Goal: Task Accomplishment & Management: Complete application form

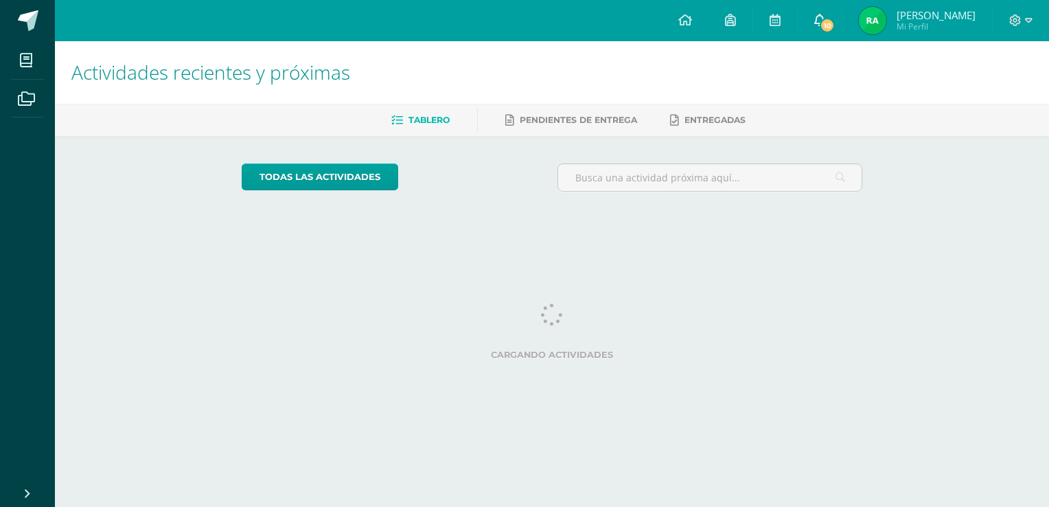
click at [825, 17] on icon at bounding box center [819, 20] width 11 height 12
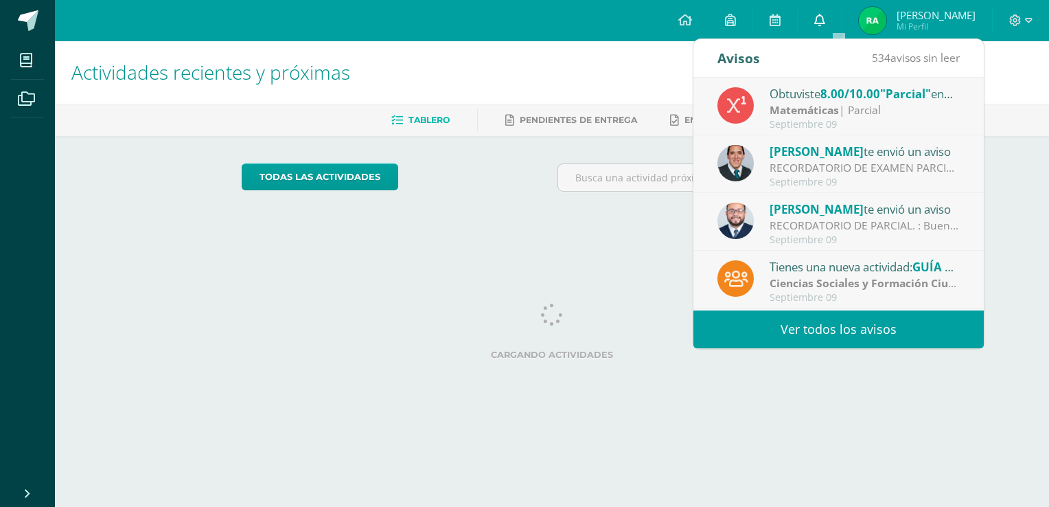
click at [825, 17] on icon at bounding box center [819, 20] width 11 height 12
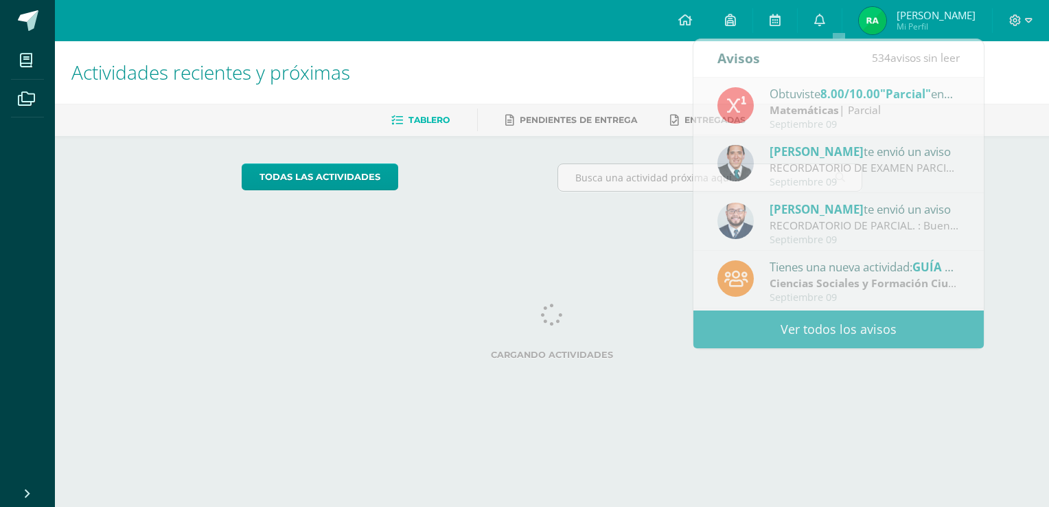
click at [529, 83] on h1 "Actividades recientes y próximas" at bounding box center [551, 72] width 961 height 62
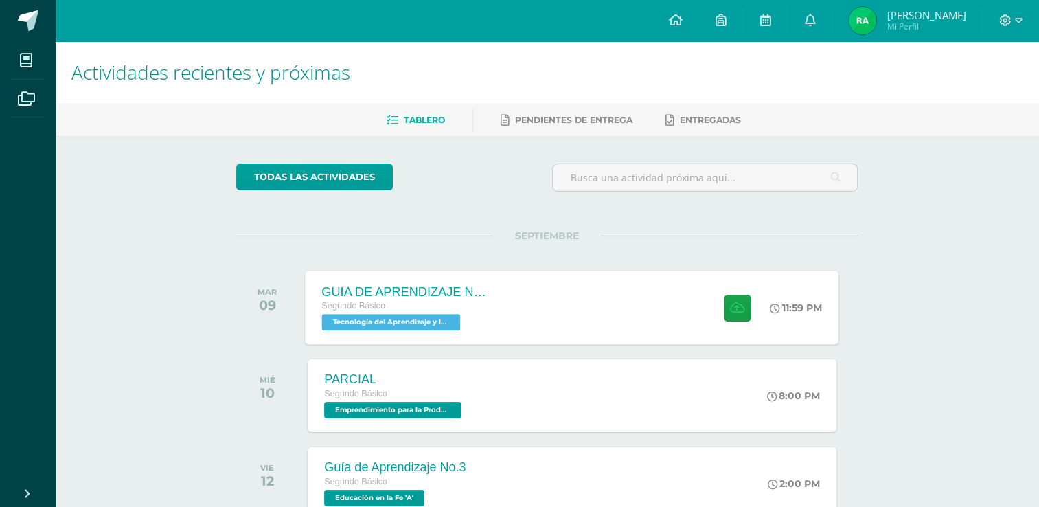
click at [717, 298] on span at bounding box center [734, 307] width 34 height 27
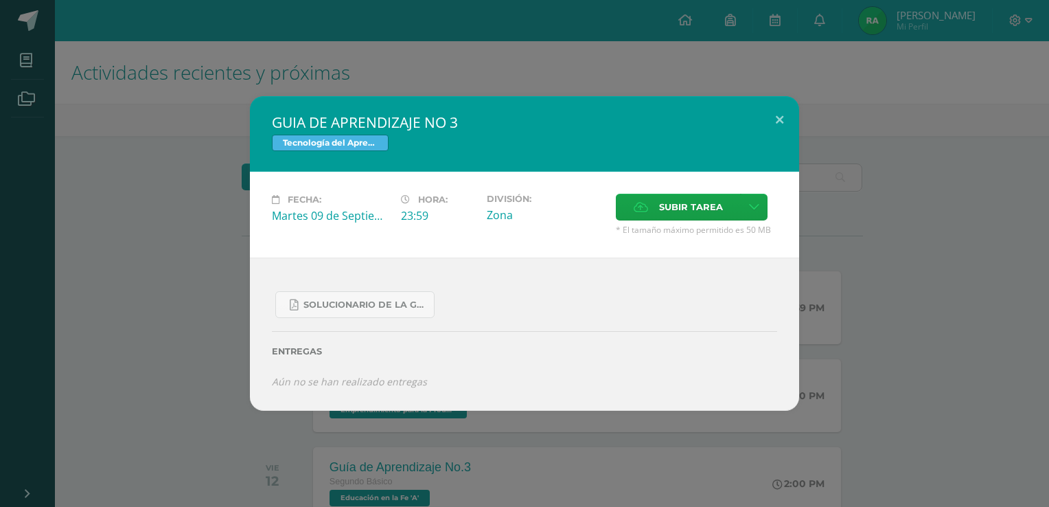
click at [435, 351] on label "Entregas" at bounding box center [524, 351] width 505 height 10
click at [756, 208] on link at bounding box center [754, 207] width 27 height 27
click at [730, 228] on link "Subir enlace" at bounding box center [704, 237] width 137 height 21
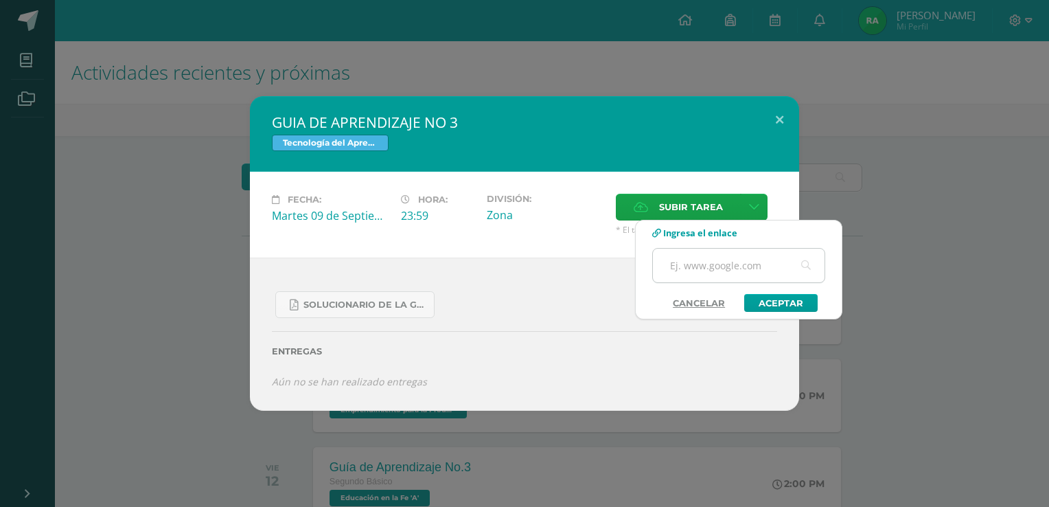
click at [717, 265] on input "text" at bounding box center [739, 265] width 172 height 34
paste input "[URL][DOMAIN_NAME]"
type input "[URL][DOMAIN_NAME]"
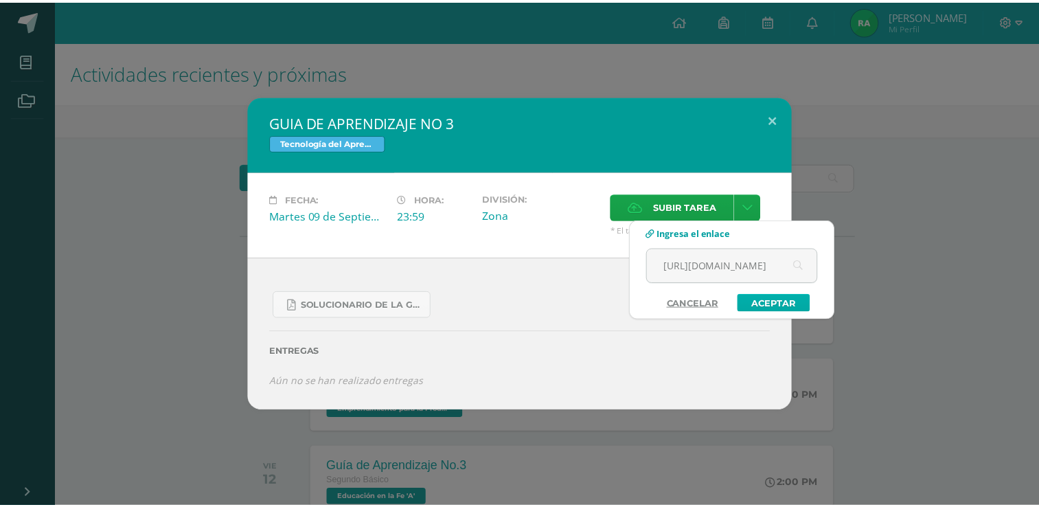
scroll to position [0, 0]
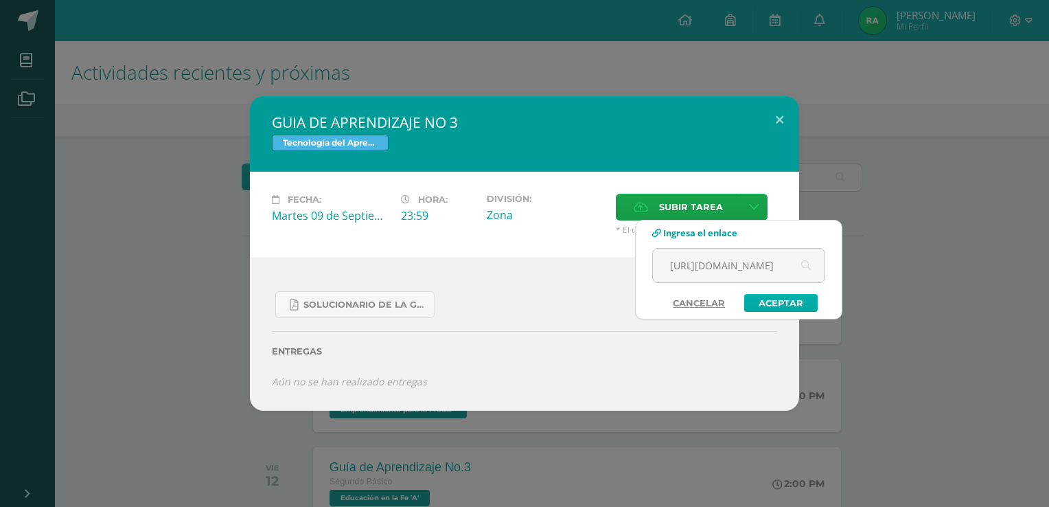
click at [761, 301] on link "Aceptar" at bounding box center [780, 303] width 73 height 18
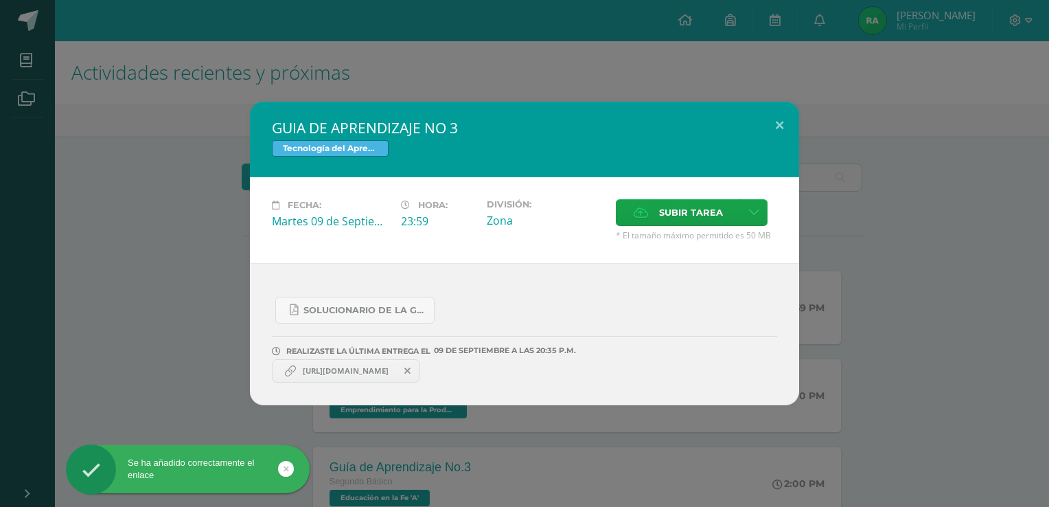
click at [376, 369] on span "[URL][DOMAIN_NAME]" at bounding box center [346, 370] width 100 height 11
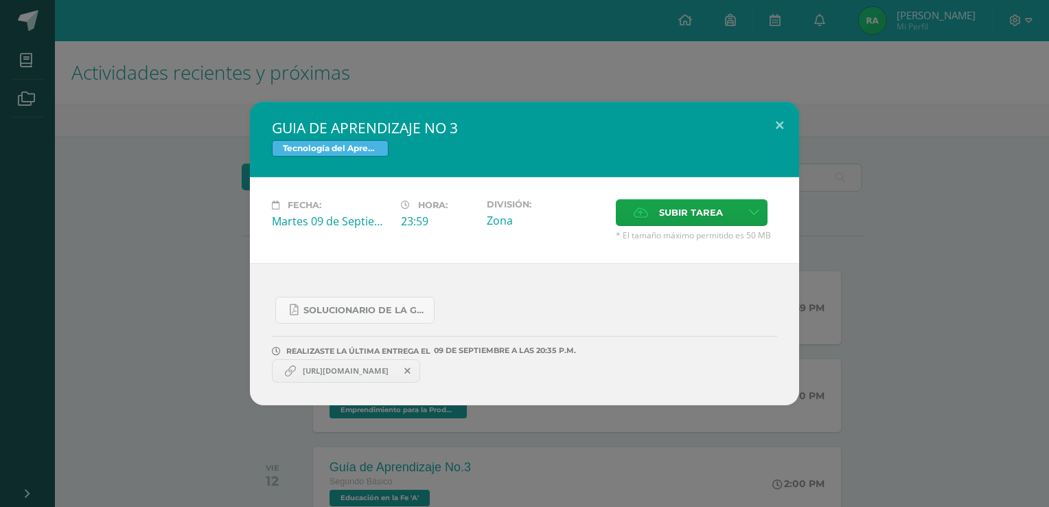
click at [376, 369] on span "[URL][DOMAIN_NAME]" at bounding box center [346, 370] width 100 height 11
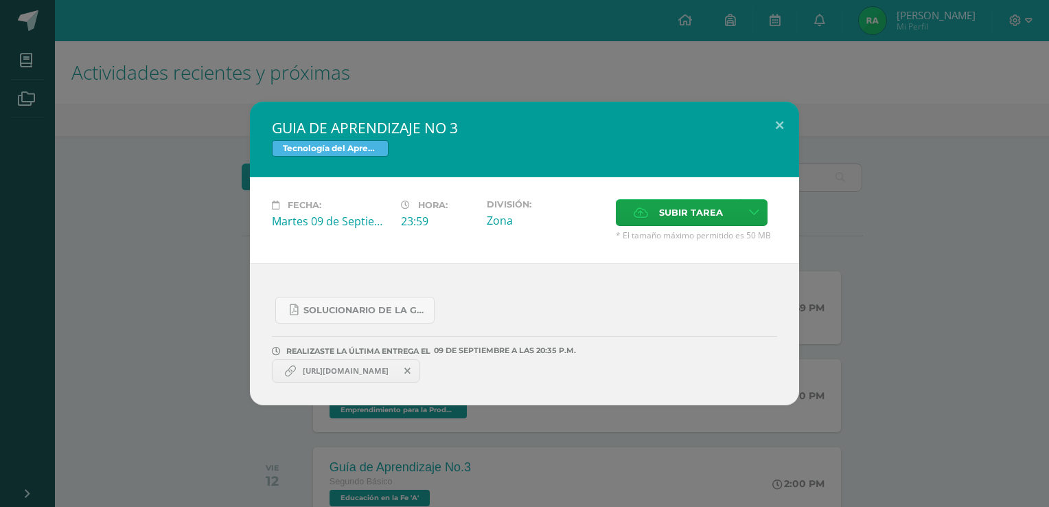
drag, startPoint x: 376, startPoint y: 369, endPoint x: 494, endPoint y: 370, distance: 117.4
click at [494, 370] on div "[URL][DOMAIN_NAME]" at bounding box center [524, 369] width 505 height 27
click at [297, 366] on span "[URL][DOMAIN_NAME]" at bounding box center [346, 370] width 100 height 11
click at [365, 367] on span "[URL][DOMAIN_NAME]" at bounding box center [346, 370] width 100 height 11
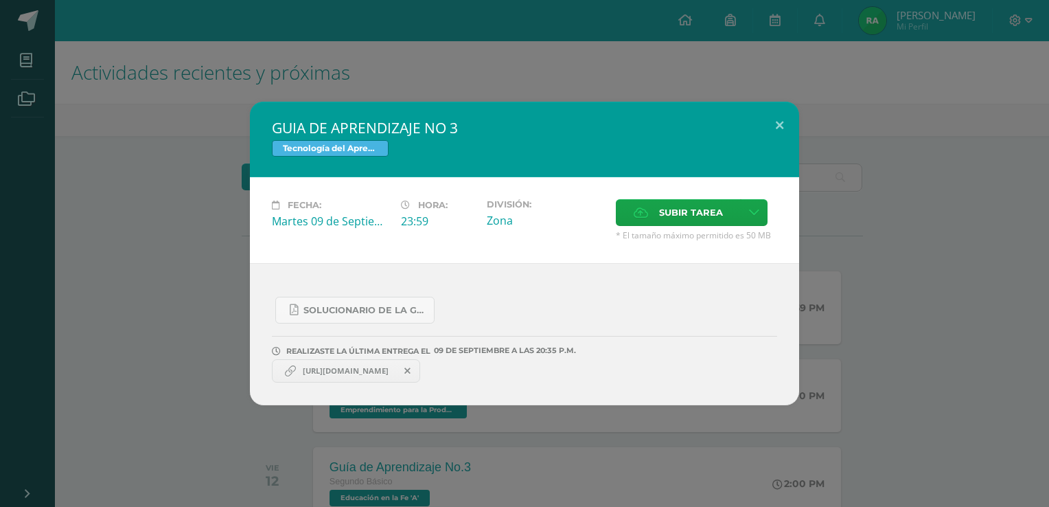
click at [365, 367] on span "[URL][DOMAIN_NAME]" at bounding box center [346, 370] width 100 height 11
copy link "[URL][DOMAIN_NAME]"
click at [693, 214] on span "Subir tarea" at bounding box center [691, 212] width 64 height 25
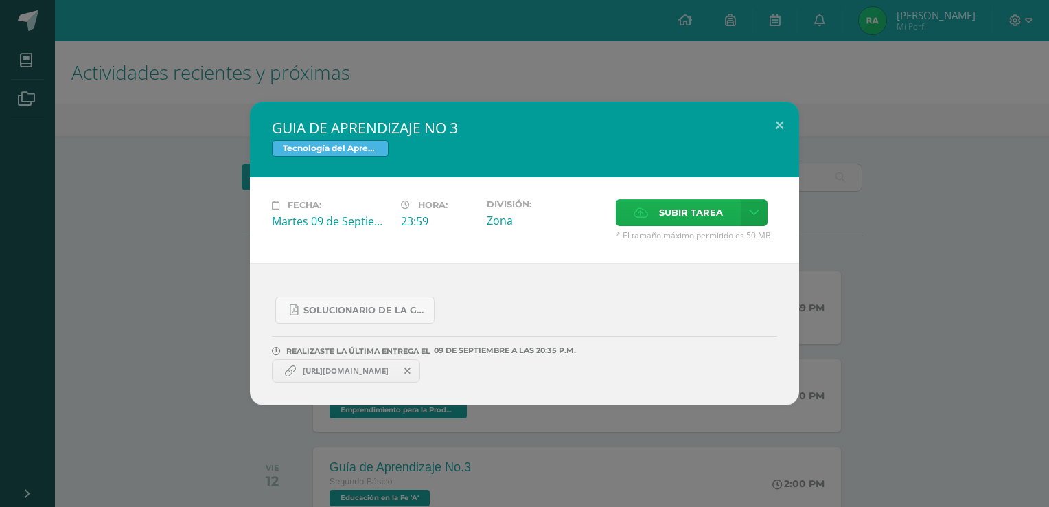
click at [0, 0] on input "Subir tarea" at bounding box center [0, 0] width 0 height 0
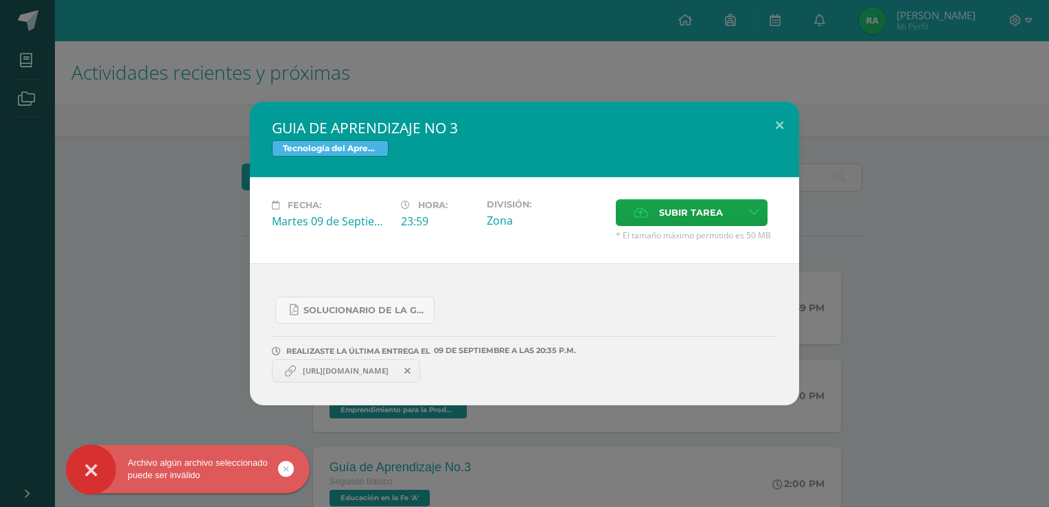
click at [495, 379] on div "[URL][DOMAIN_NAME]" at bounding box center [524, 369] width 505 height 27
click at [395, 372] on span "[URL][DOMAIN_NAME]" at bounding box center [346, 370] width 100 height 11
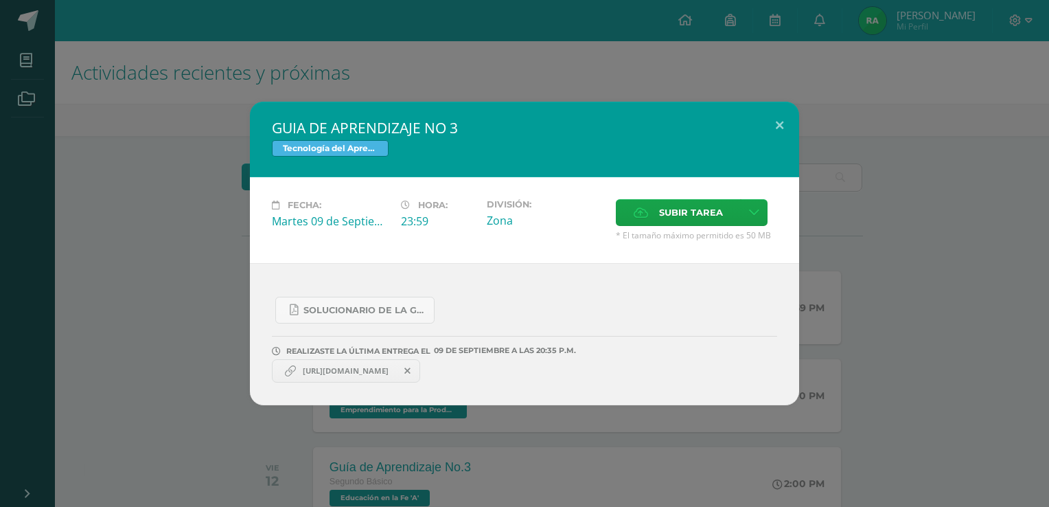
click at [395, 372] on span "[URL][DOMAIN_NAME]" at bounding box center [346, 370] width 100 height 11
drag, startPoint x: 404, startPoint y: 372, endPoint x: 488, endPoint y: 369, distance: 84.5
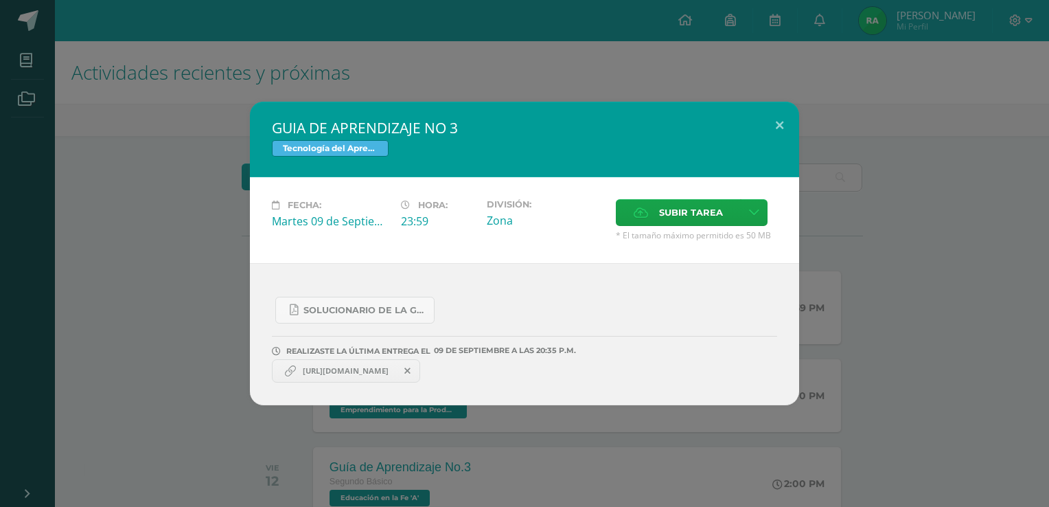
click at [488, 369] on div "[URL][DOMAIN_NAME]" at bounding box center [524, 369] width 505 height 27
click at [491, 369] on div "[URL][DOMAIN_NAME]" at bounding box center [524, 369] width 505 height 27
click at [419, 367] on span at bounding box center [407, 370] width 23 height 15
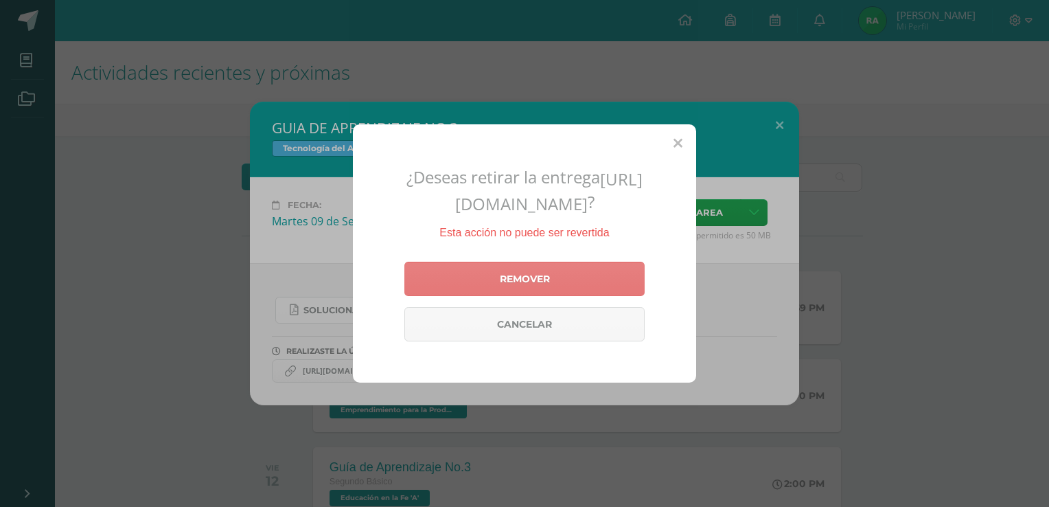
click at [524, 296] on link "Remover" at bounding box center [524, 279] width 240 height 34
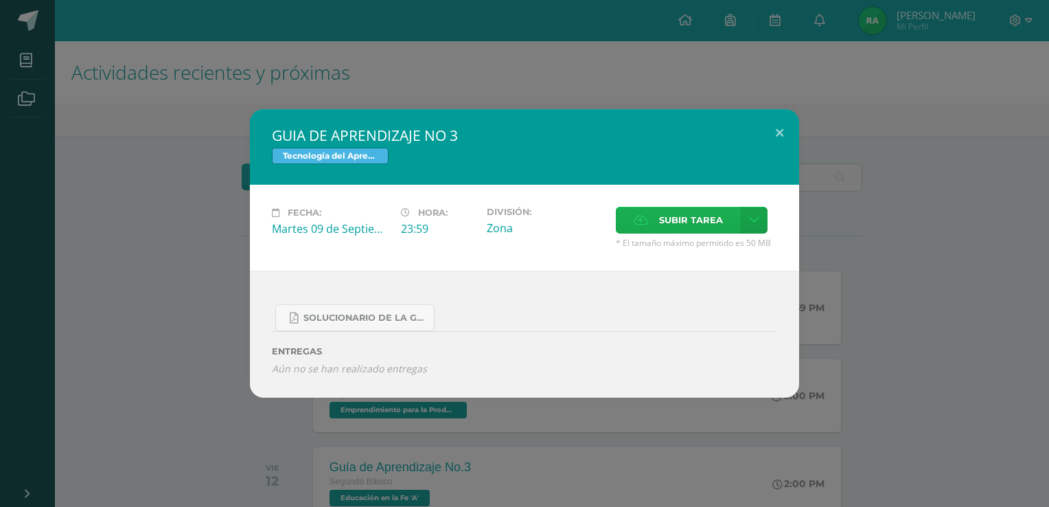
click at [653, 216] on label "Subir tarea" at bounding box center [678, 220] width 125 height 27
click at [0, 0] on input "Subir tarea" at bounding box center [0, 0] width 0 height 0
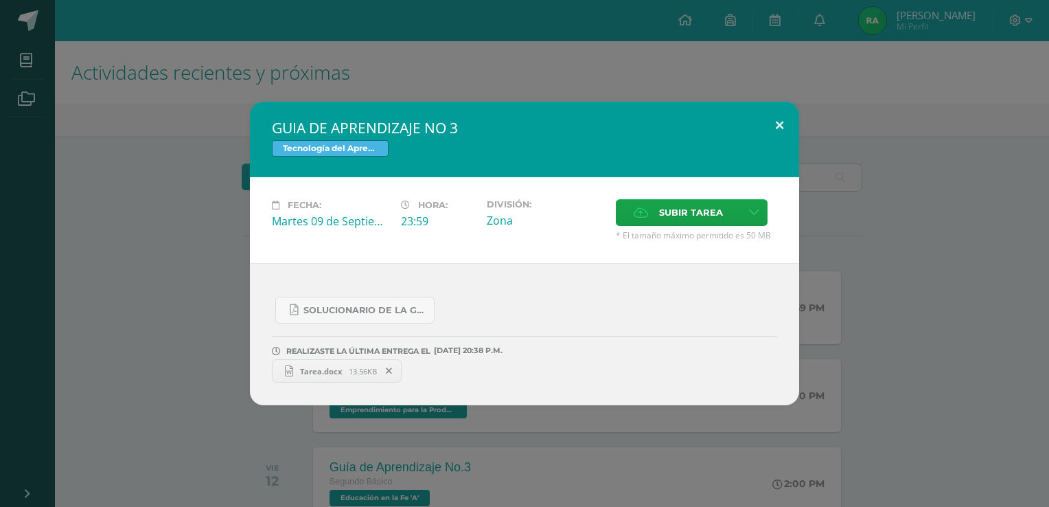
click at [786, 121] on button at bounding box center [779, 125] width 39 height 47
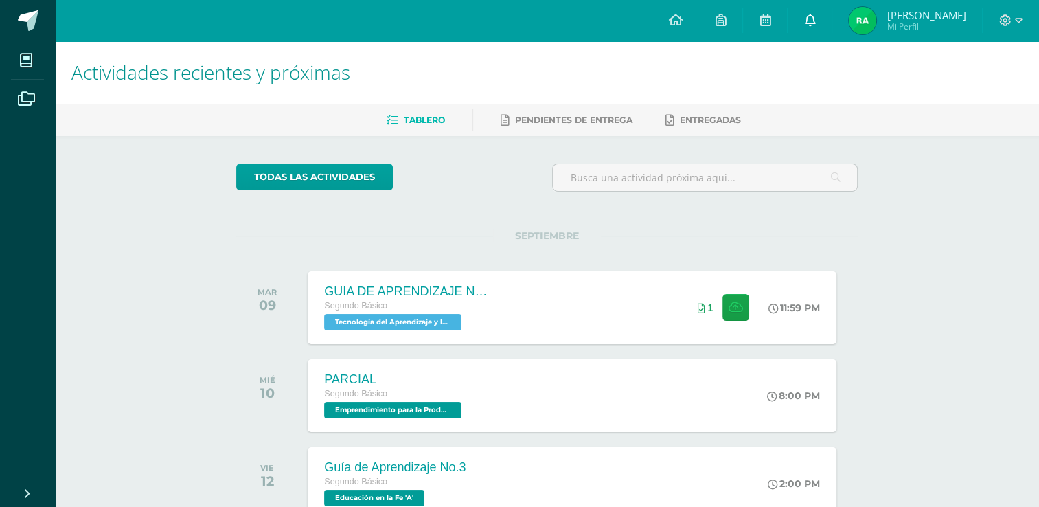
click at [831, 24] on link "0" at bounding box center [809, 20] width 44 height 41
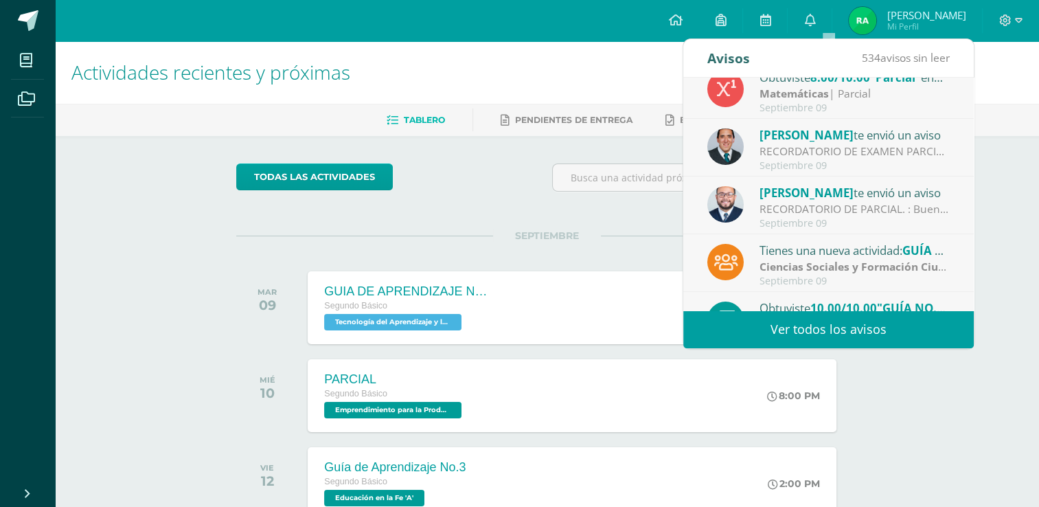
scroll to position [18, 0]
click at [775, 188] on span "[PERSON_NAME]" at bounding box center [806, 191] width 94 height 16
click at [800, 197] on span "[PERSON_NAME]" at bounding box center [806, 191] width 94 height 16
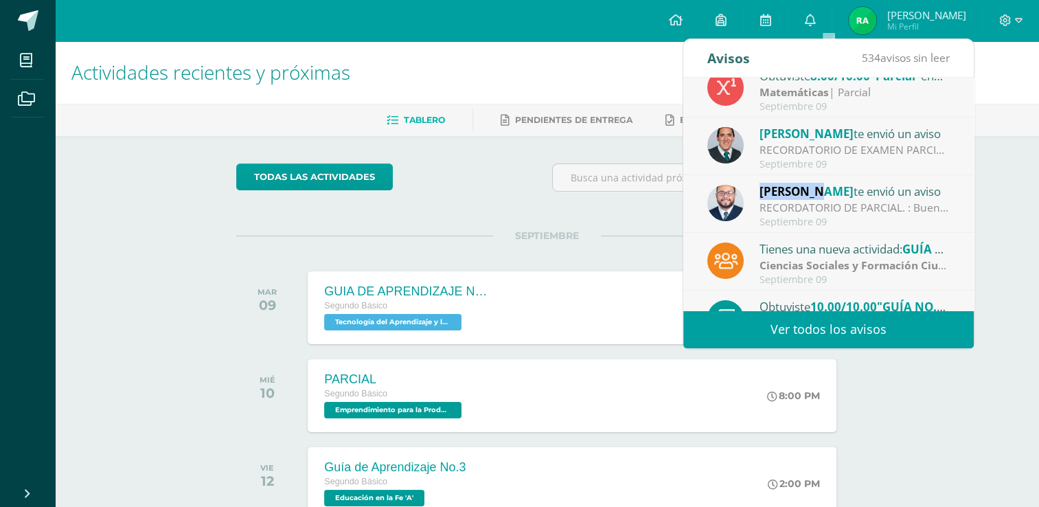
click at [800, 197] on span "[PERSON_NAME]" at bounding box center [806, 191] width 94 height 16
drag, startPoint x: 800, startPoint y: 197, endPoint x: 851, endPoint y: 211, distance: 53.3
click at [851, 211] on div "RECORDATORIO DE PARCIAL. : Buenas tardes Jovenes, un gusto saludarlos. Les recu…" at bounding box center [854, 208] width 191 height 16
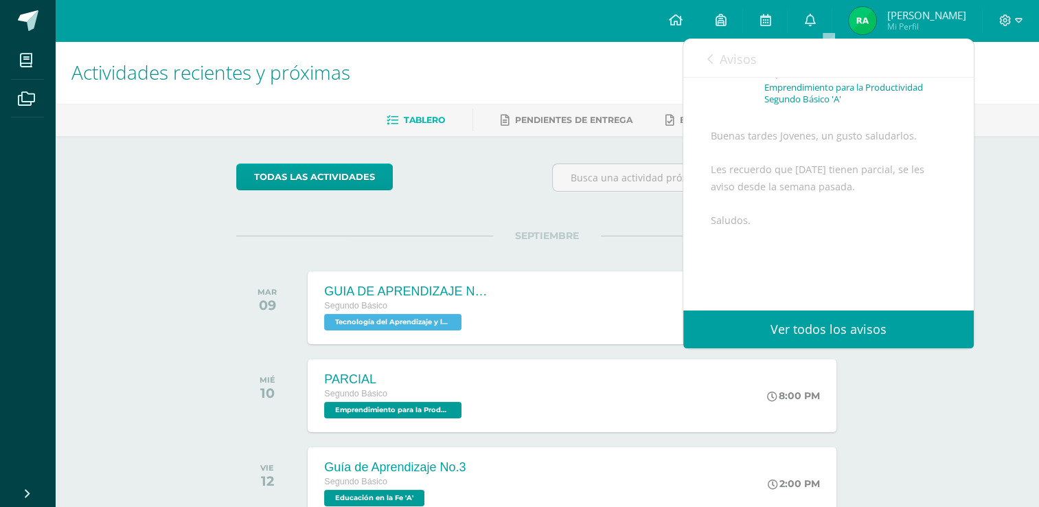
scroll to position [167, 0]
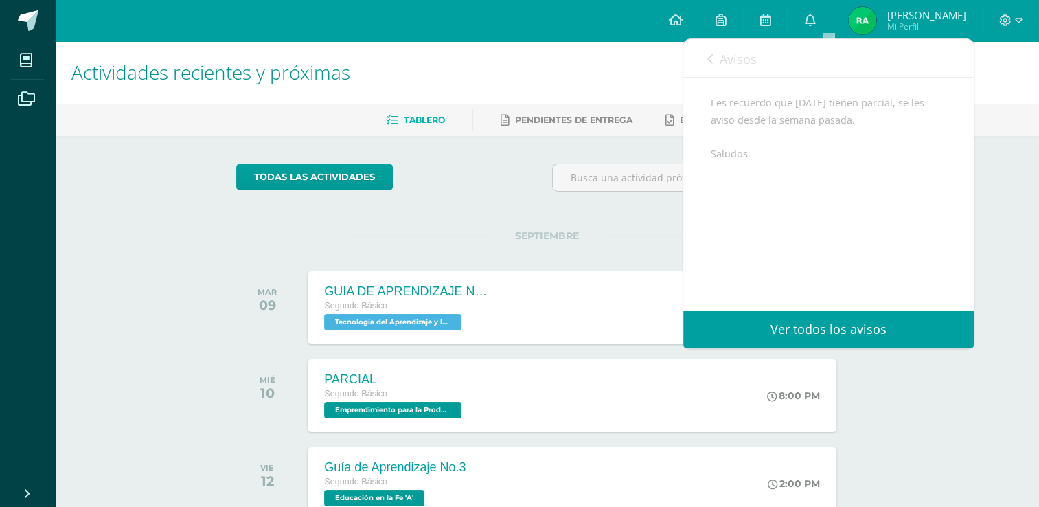
click at [706, 62] on div "Avisos 533 avisos sin leer Avisos" at bounding box center [828, 58] width 290 height 38
click at [715, 58] on link "Avisos" at bounding box center [731, 58] width 49 height 39
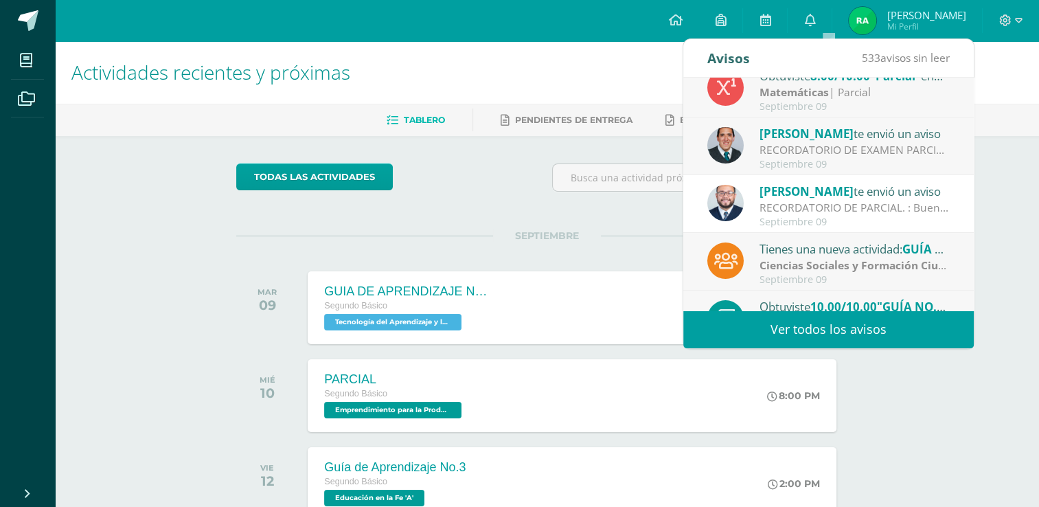
click at [754, 147] on div "[PERSON_NAME] te envió un aviso RECORDATORIO DE EXAMEN PARCIAL [DATE]: Buenas t…" at bounding box center [828, 146] width 242 height 45
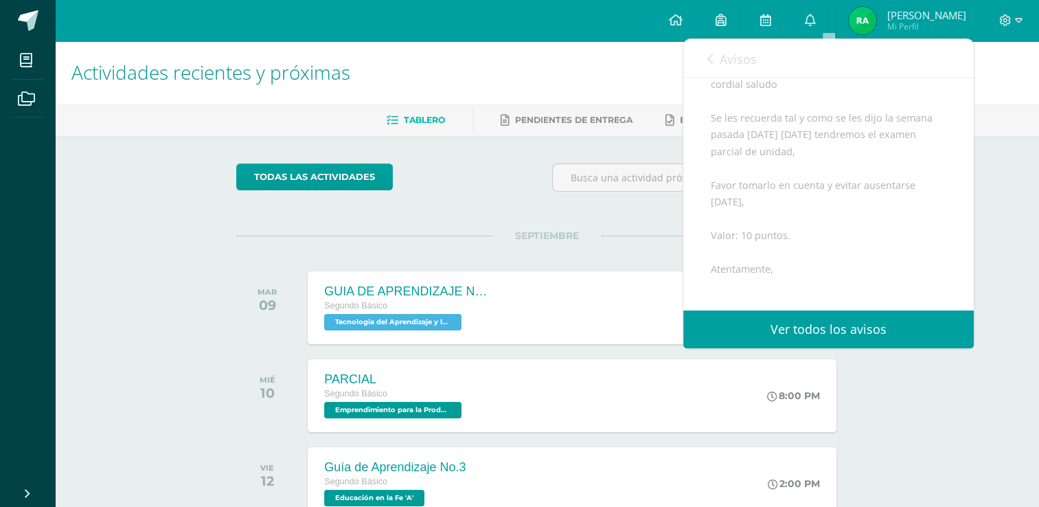
scroll to position [233, 0]
click at [707, 59] on icon at bounding box center [709, 59] width 5 height 11
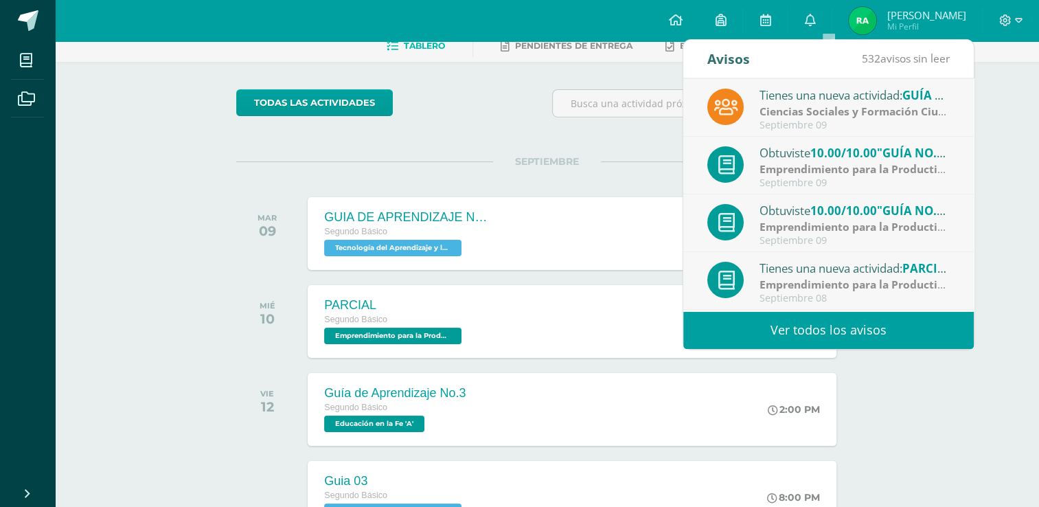
scroll to position [178, 0]
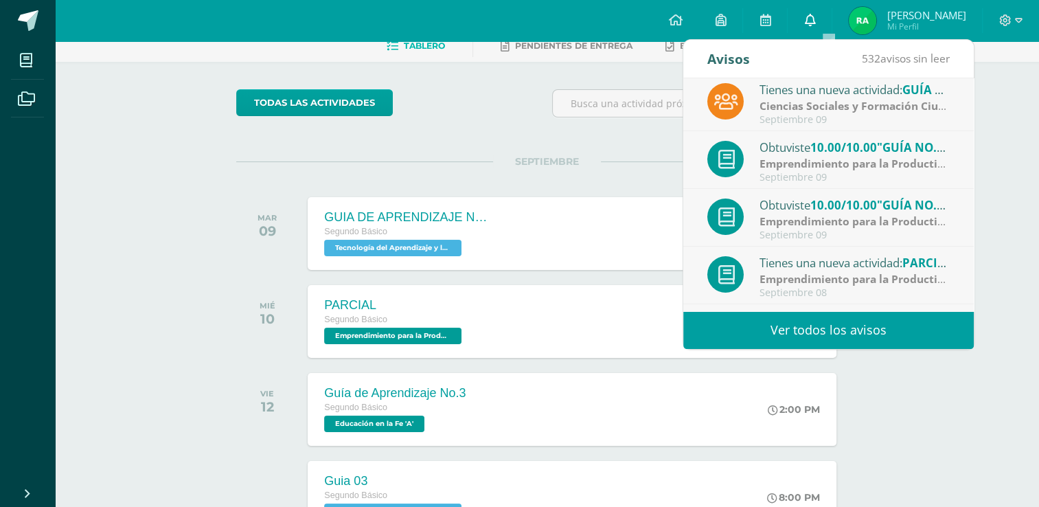
click at [815, 19] on icon at bounding box center [809, 20] width 11 height 12
